Goal: Complete application form

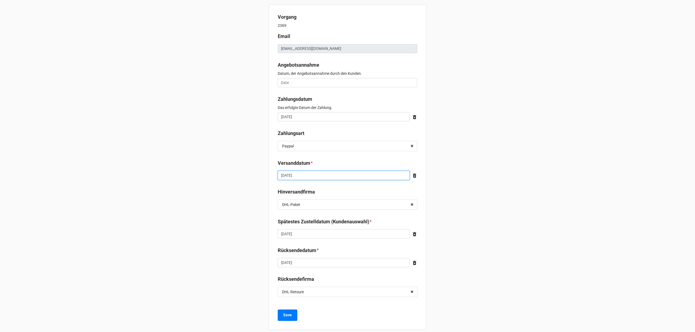
click at [338, 174] on input "[DATE]" at bounding box center [344, 175] width 132 height 9
click at [329, 219] on td "19" at bounding box center [329, 218] width 9 height 8
type input "[DATE]"
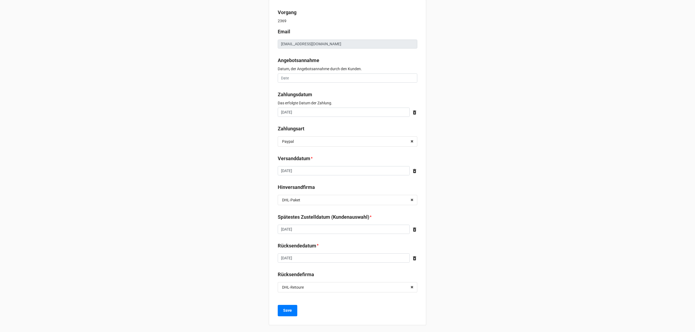
scroll to position [7, 0]
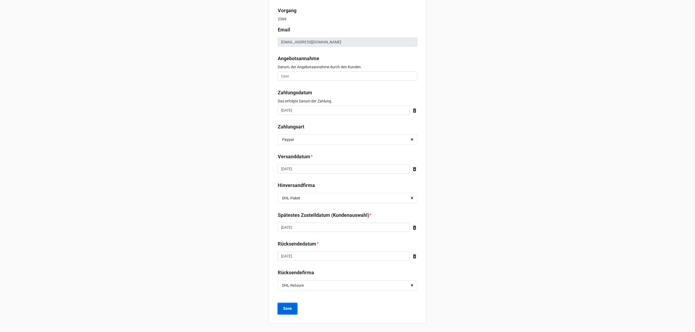
drag, startPoint x: 286, startPoint y: 305, endPoint x: 293, endPoint y: 304, distance: 7.2
click at [286, 306] on button "Save" at bounding box center [288, 308] width 20 height 11
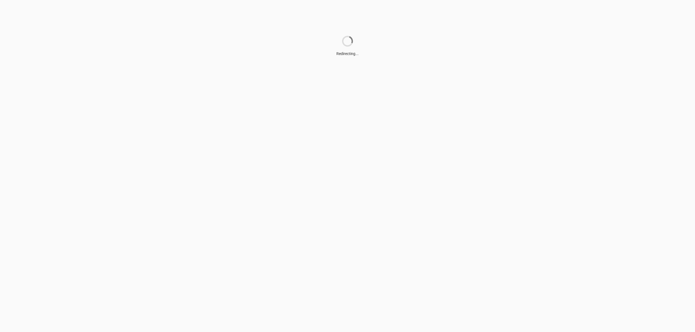
scroll to position [0, 0]
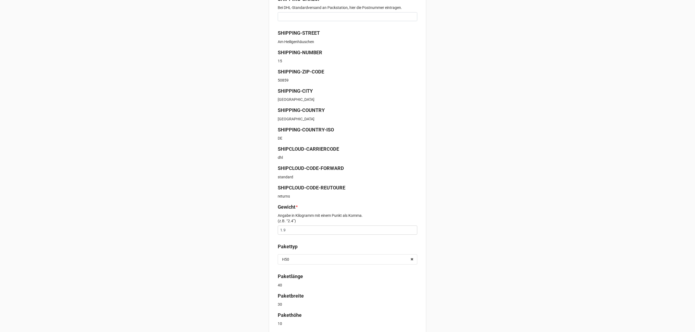
scroll to position [137, 0]
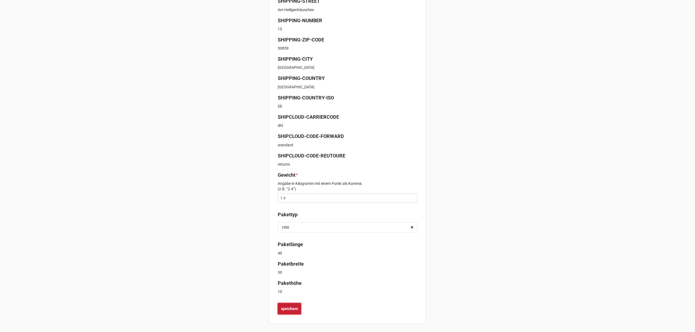
click at [288, 306] on b "speichern" at bounding box center [289, 309] width 17 height 6
